Goal: Task Accomplishment & Management: Manage account settings

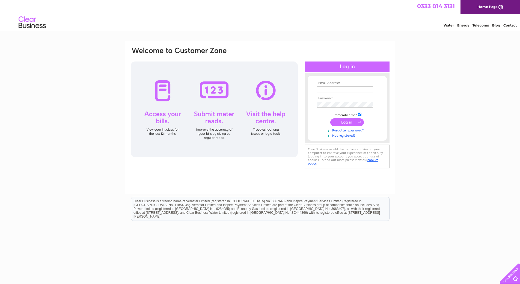
type input "[EMAIL_ADDRESS][PERSON_NAME][DOMAIN_NAME]"
click at [363, 121] on input "submit" at bounding box center [347, 122] width 34 height 8
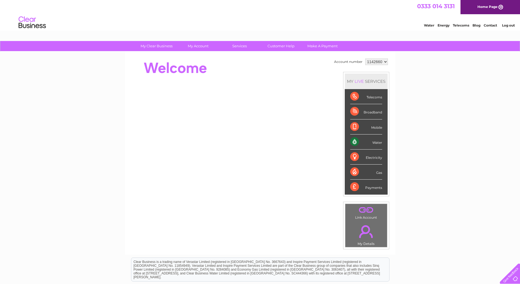
click at [374, 141] on div "Water" at bounding box center [366, 141] width 32 height 15
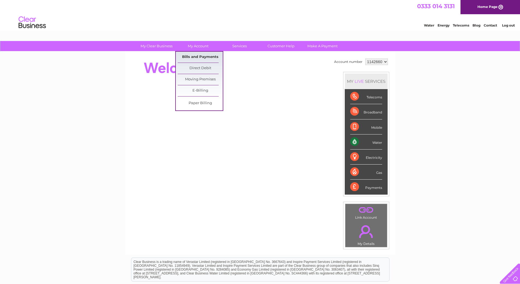
click at [200, 55] on link "Bills and Payments" at bounding box center [200, 57] width 45 height 11
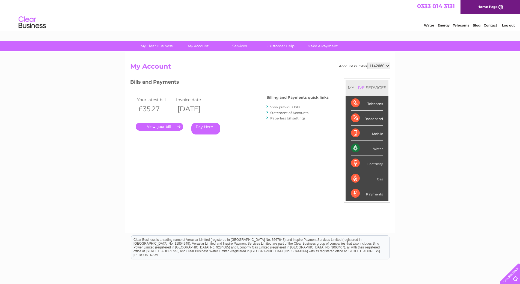
click at [169, 123] on link "." at bounding box center [160, 127] width 48 height 8
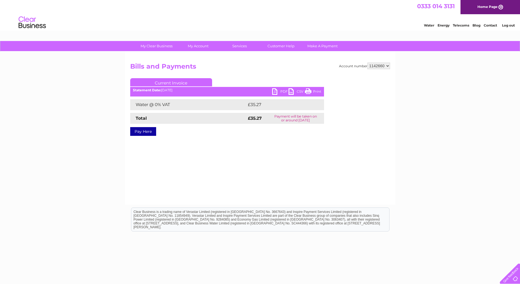
click at [274, 93] on link "PDF" at bounding box center [280, 92] width 16 height 8
click at [282, 88] on ul "Current Invoice" at bounding box center [227, 83] width 194 height 10
click at [282, 91] on link "PDF" at bounding box center [280, 92] width 16 height 8
click at [384, 68] on select "1142660 1142661" at bounding box center [379, 66] width 23 height 7
select select "1142661"
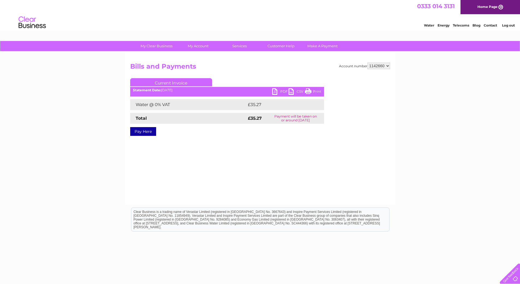
click at [368, 63] on select "1142660 1142661" at bounding box center [379, 66] width 23 height 7
click at [274, 93] on link "PDF" at bounding box center [280, 92] width 16 height 8
